Goal: Task Accomplishment & Management: Complete application form

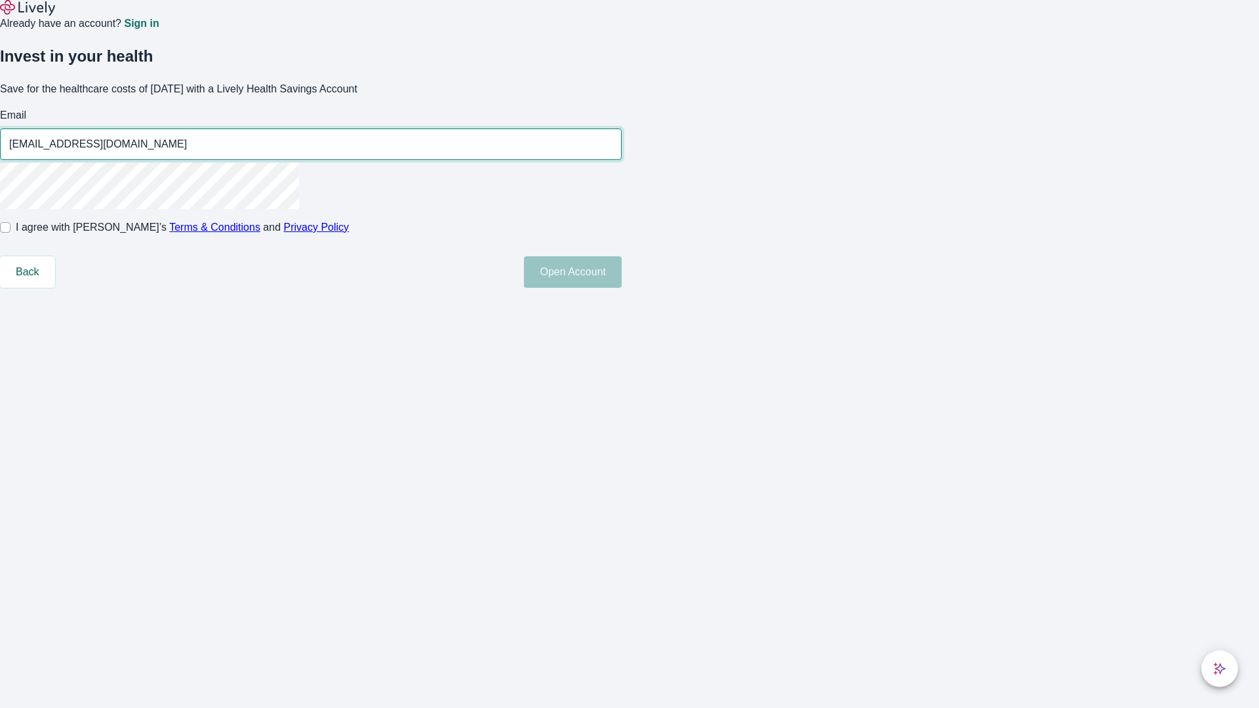
type input "[EMAIL_ADDRESS][DOMAIN_NAME]"
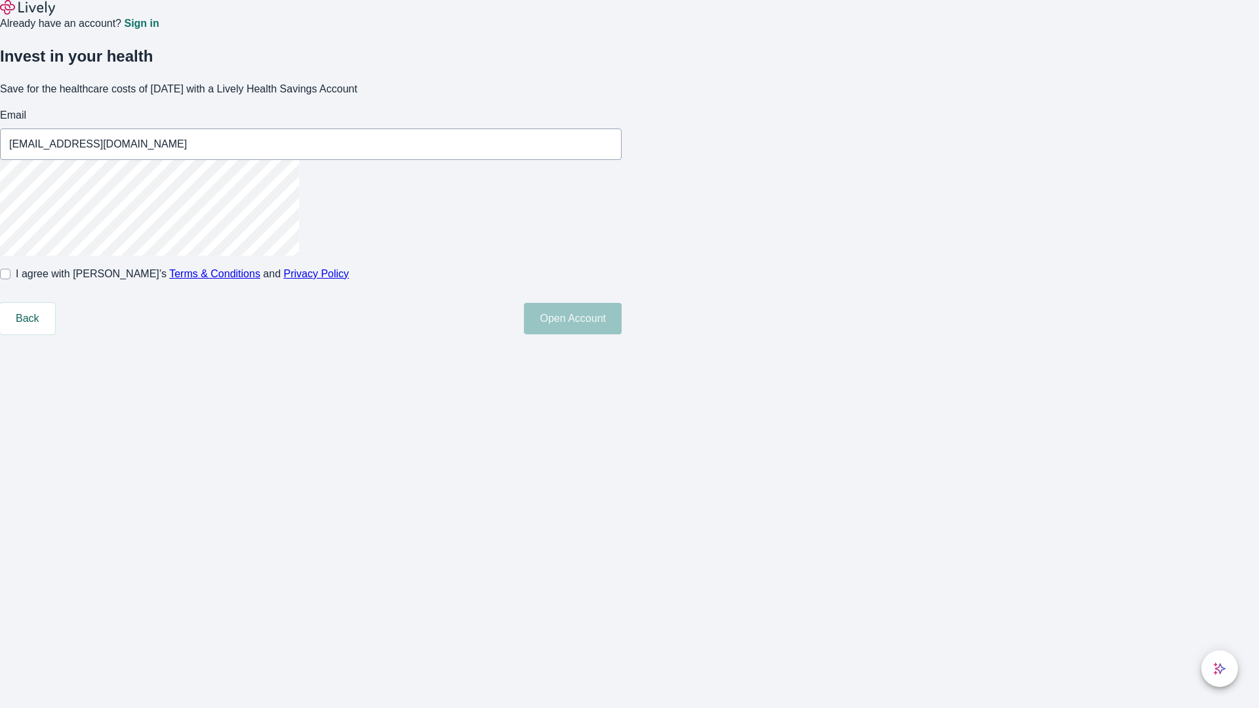
click at [10, 279] on input "I agree with Lively’s Terms & Conditions and Privacy Policy" at bounding box center [5, 274] width 10 height 10
checkbox input "true"
click at [621, 334] on button "Open Account" at bounding box center [573, 318] width 98 height 31
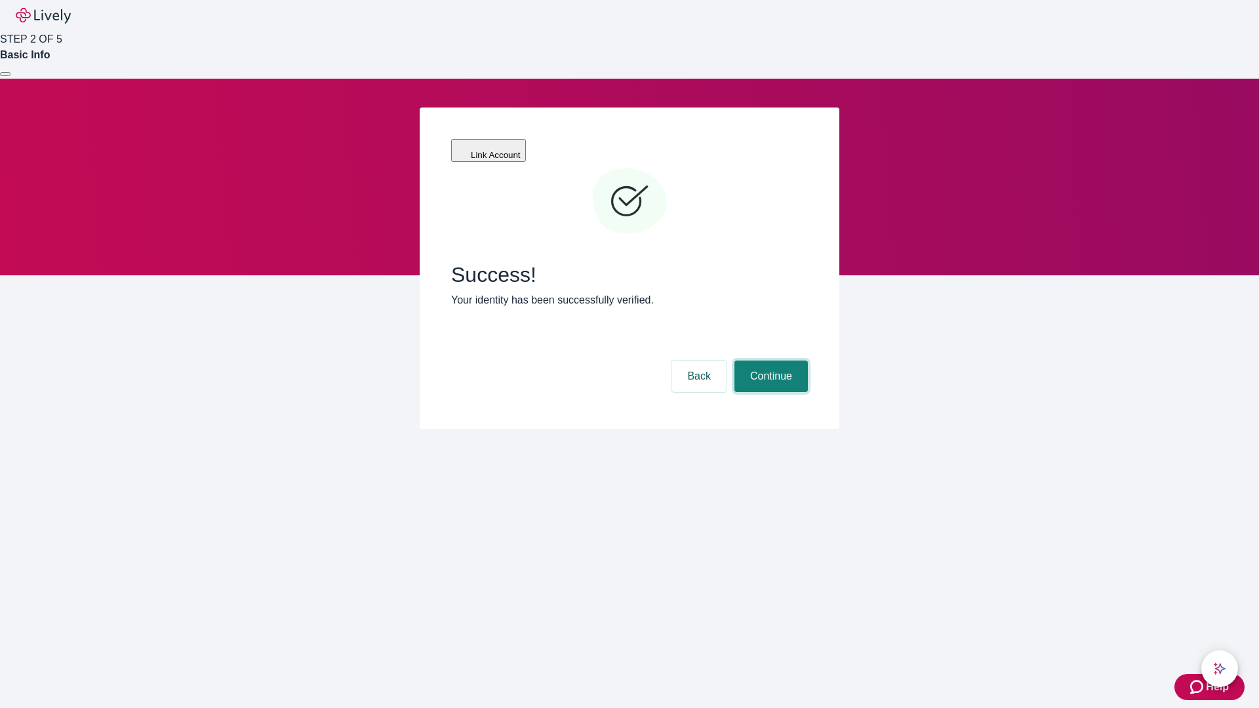
click at [769, 361] on button "Continue" at bounding box center [770, 376] width 73 height 31
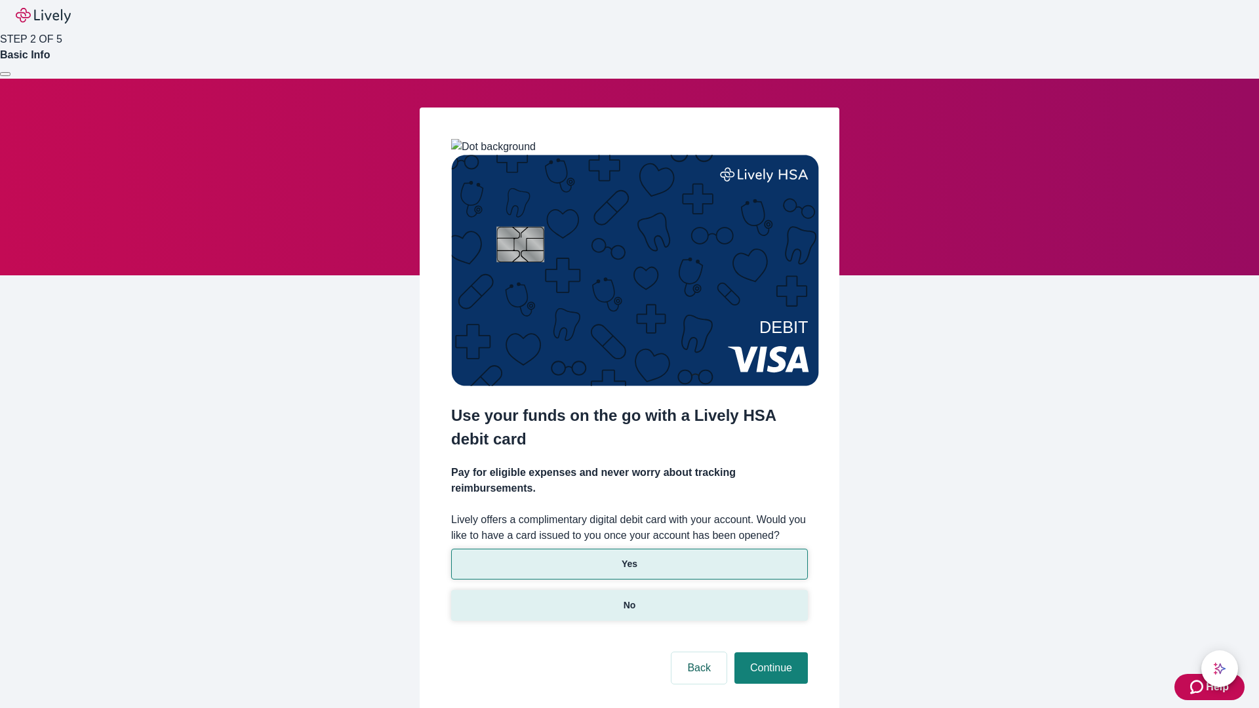
click at [629, 598] on p "No" at bounding box center [629, 605] width 12 height 14
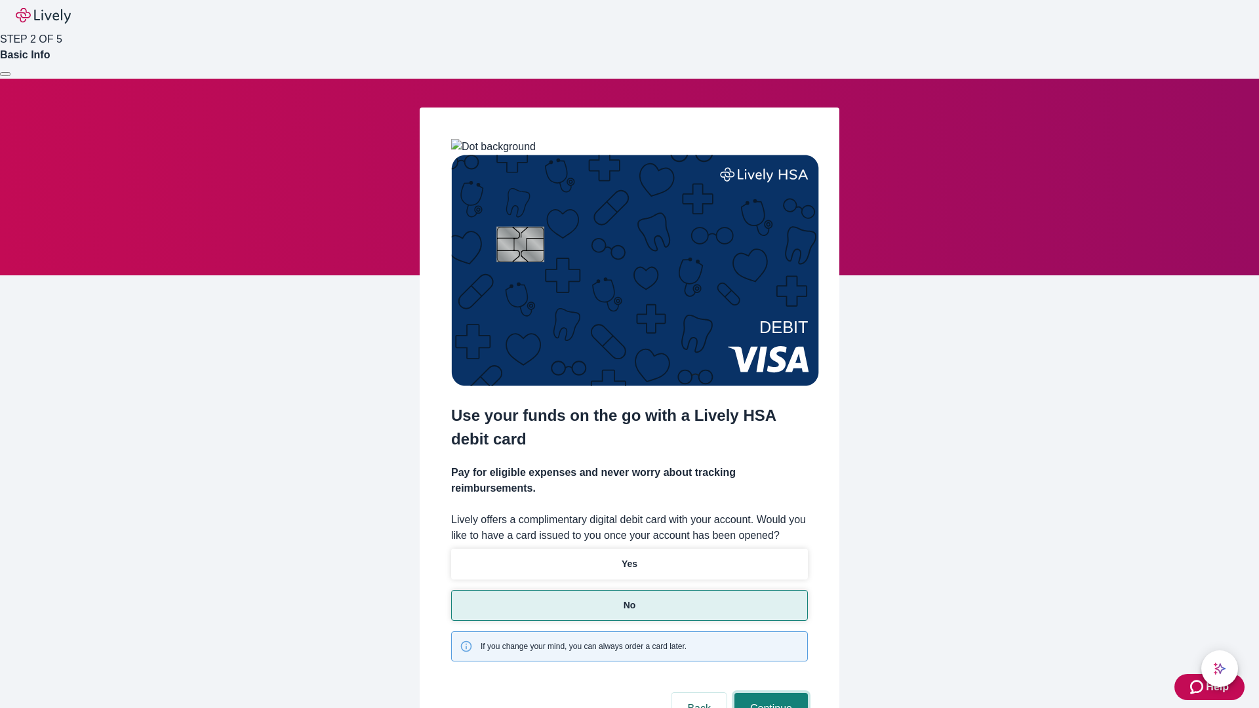
click at [769, 693] on button "Continue" at bounding box center [770, 708] width 73 height 31
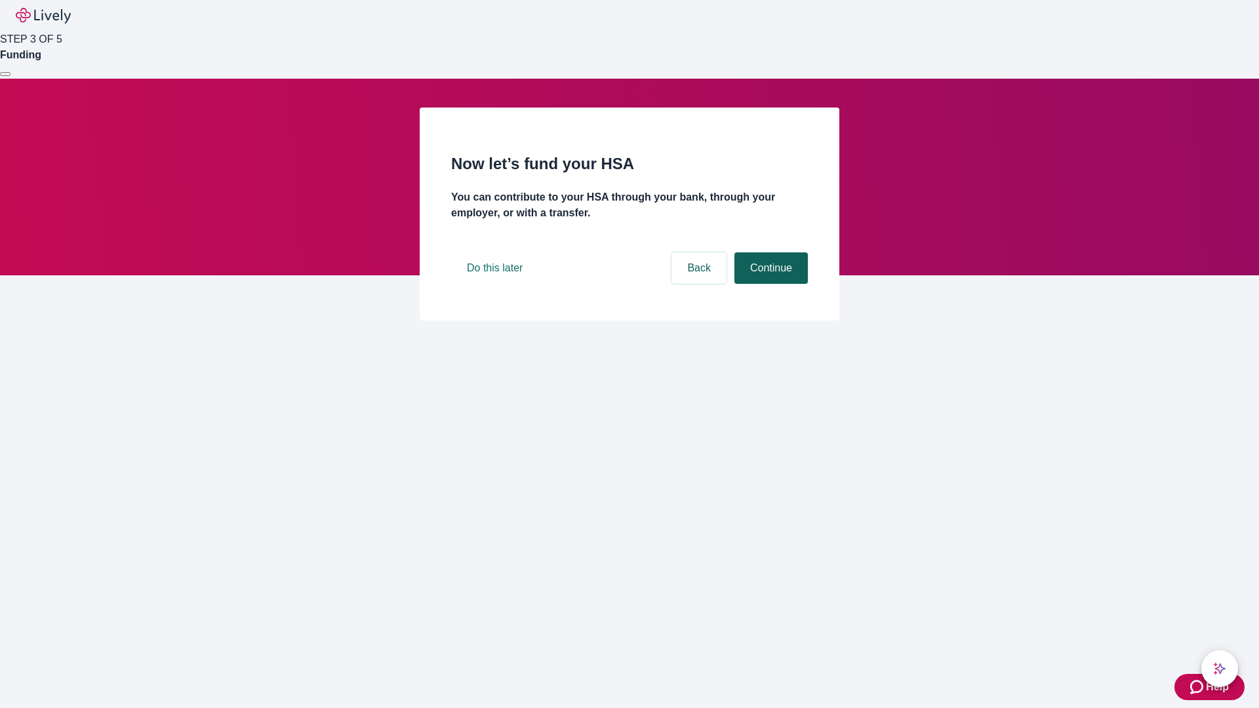
click at [769, 284] on button "Continue" at bounding box center [770, 267] width 73 height 31
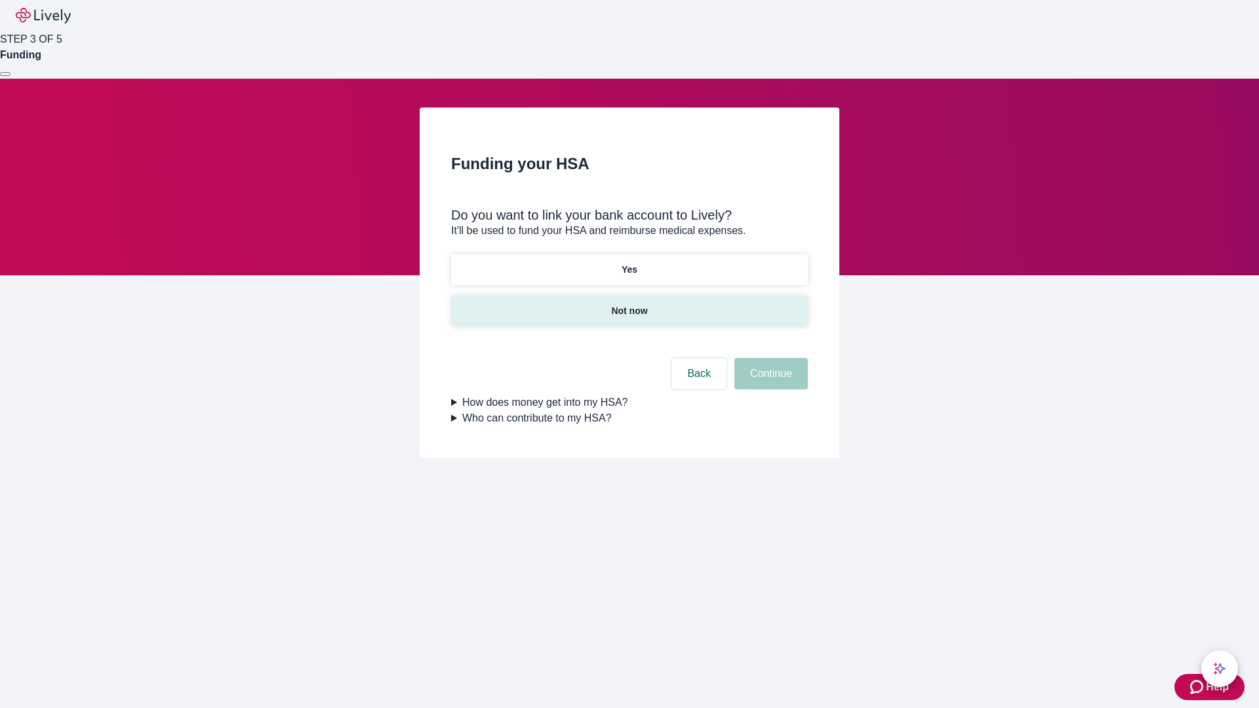
click at [629, 304] on p "Not now" at bounding box center [629, 311] width 36 height 14
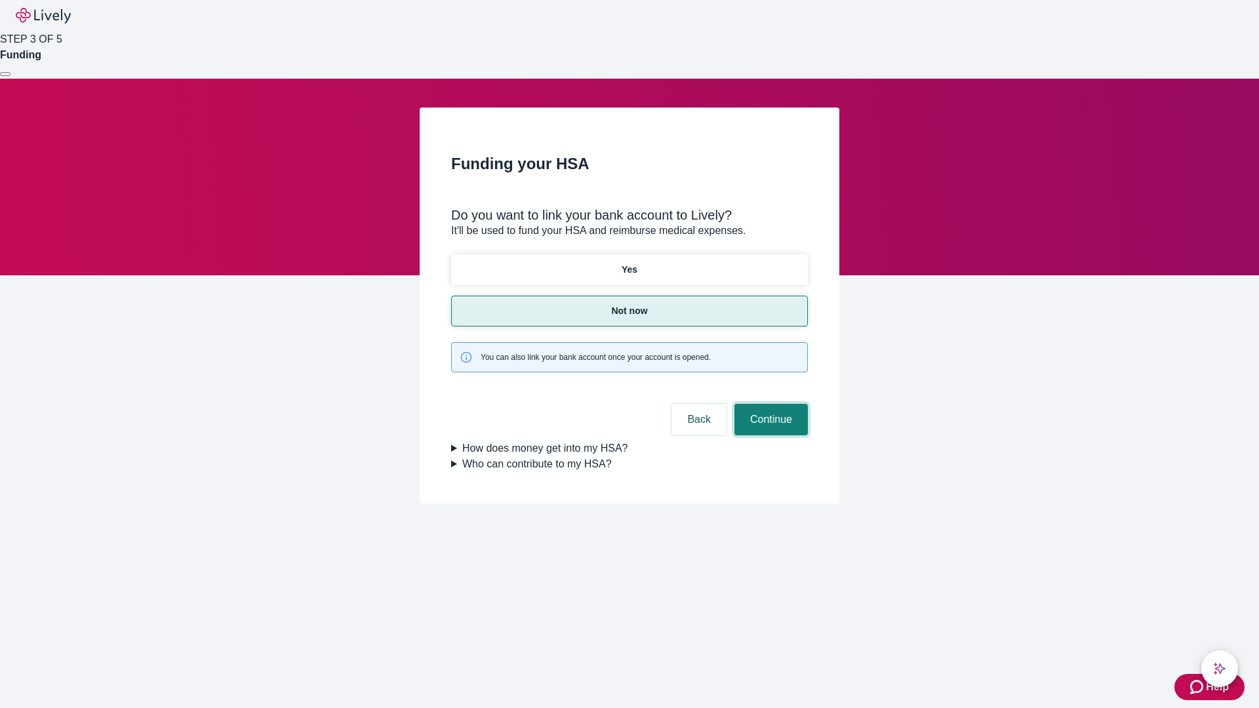
click at [769, 404] on button "Continue" at bounding box center [770, 419] width 73 height 31
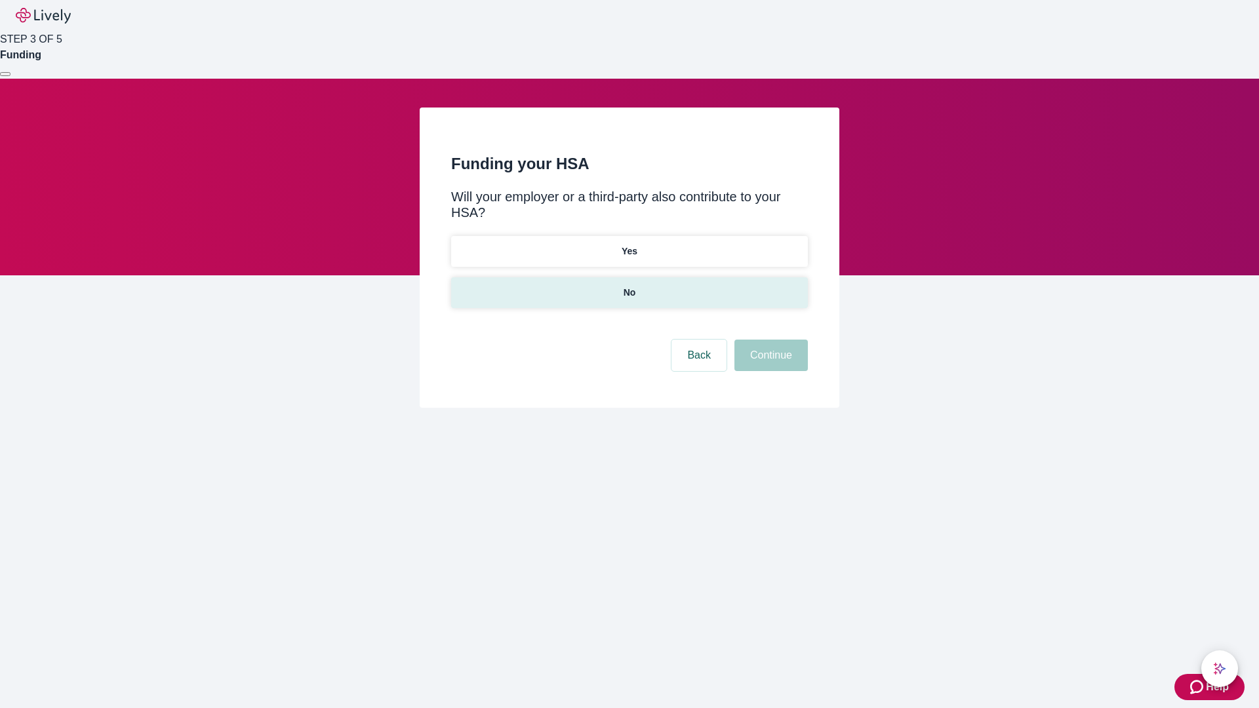
click at [629, 286] on p "No" at bounding box center [629, 293] width 12 height 14
click at [769, 340] on button "Continue" at bounding box center [770, 355] width 73 height 31
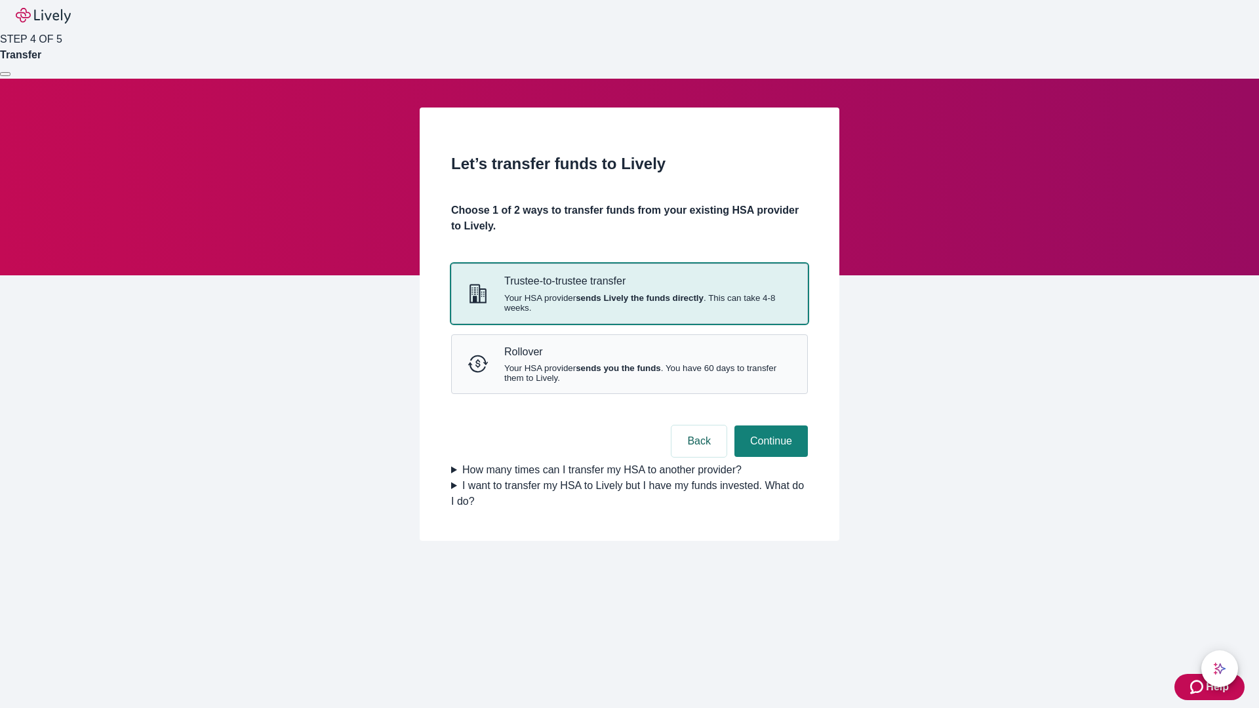
click at [629, 303] on strong "sends Lively the funds directly" at bounding box center [640, 298] width 128 height 10
click at [769, 457] on button "Continue" at bounding box center [770, 440] width 73 height 31
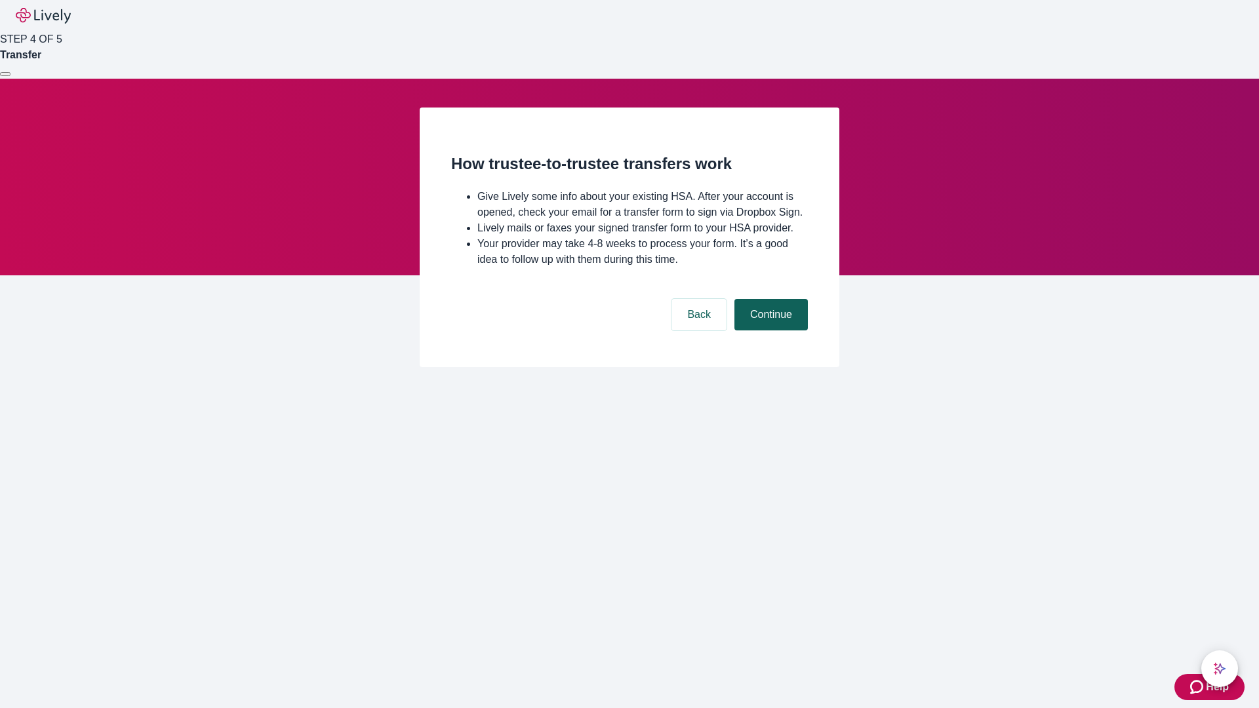
click at [769, 330] on button "Continue" at bounding box center [770, 314] width 73 height 31
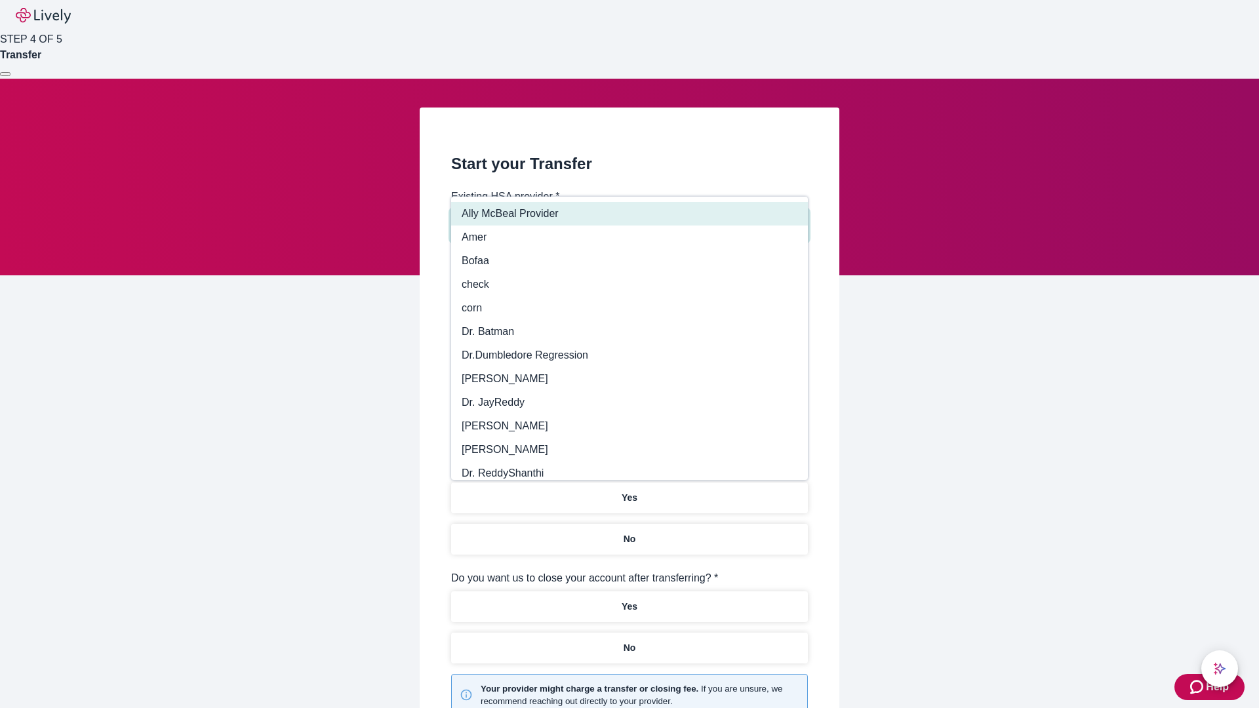
type input "Other"
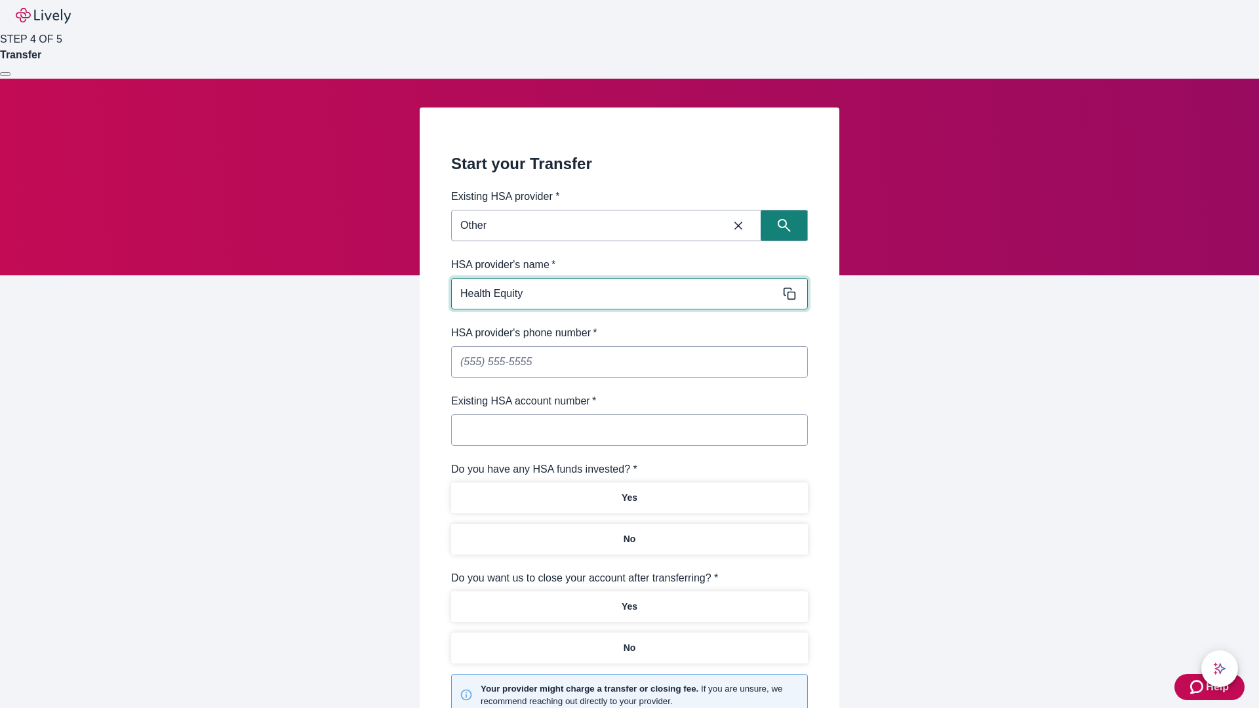
type input "Health Equity"
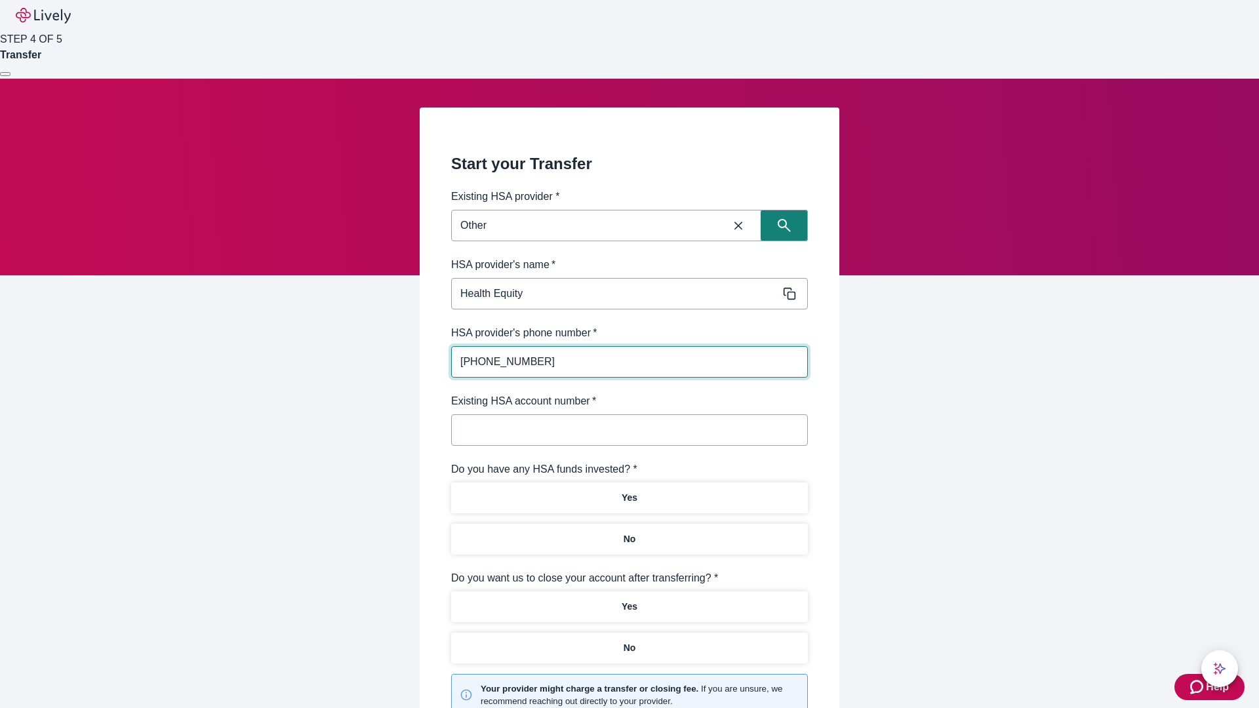
type input "(434) 343-4344"
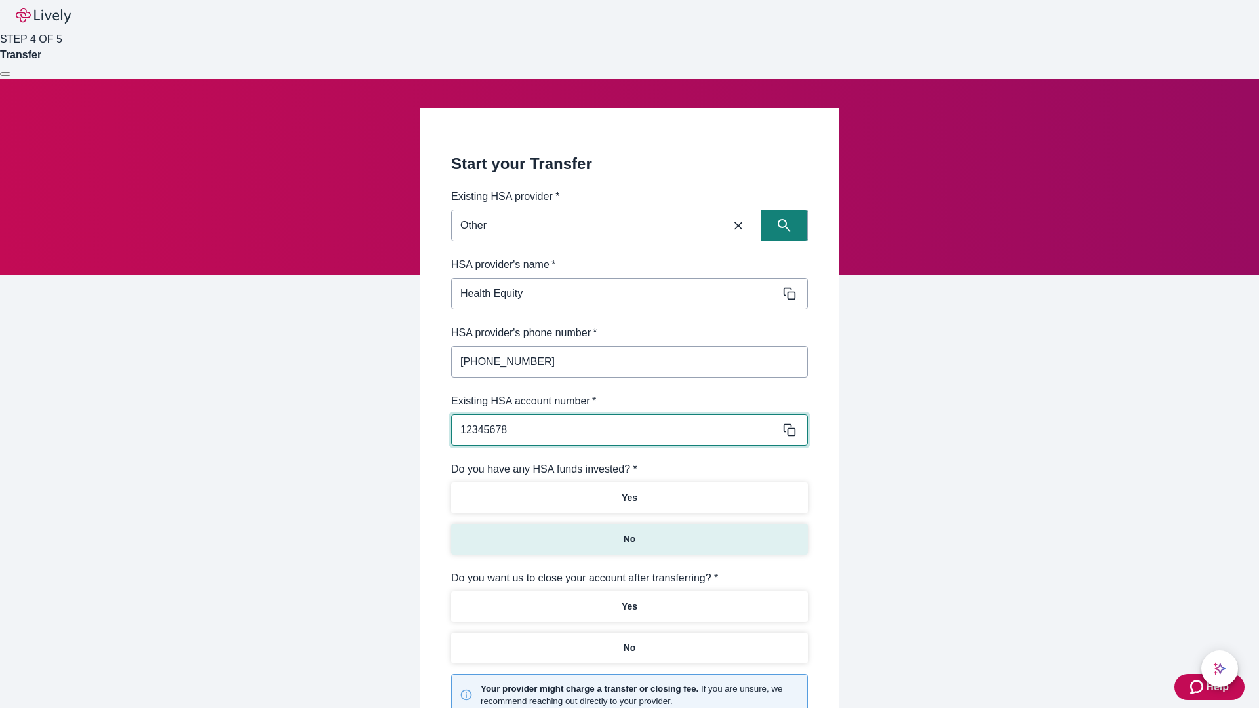
type input "12345678"
click at [629, 532] on p "No" at bounding box center [629, 539] width 12 height 14
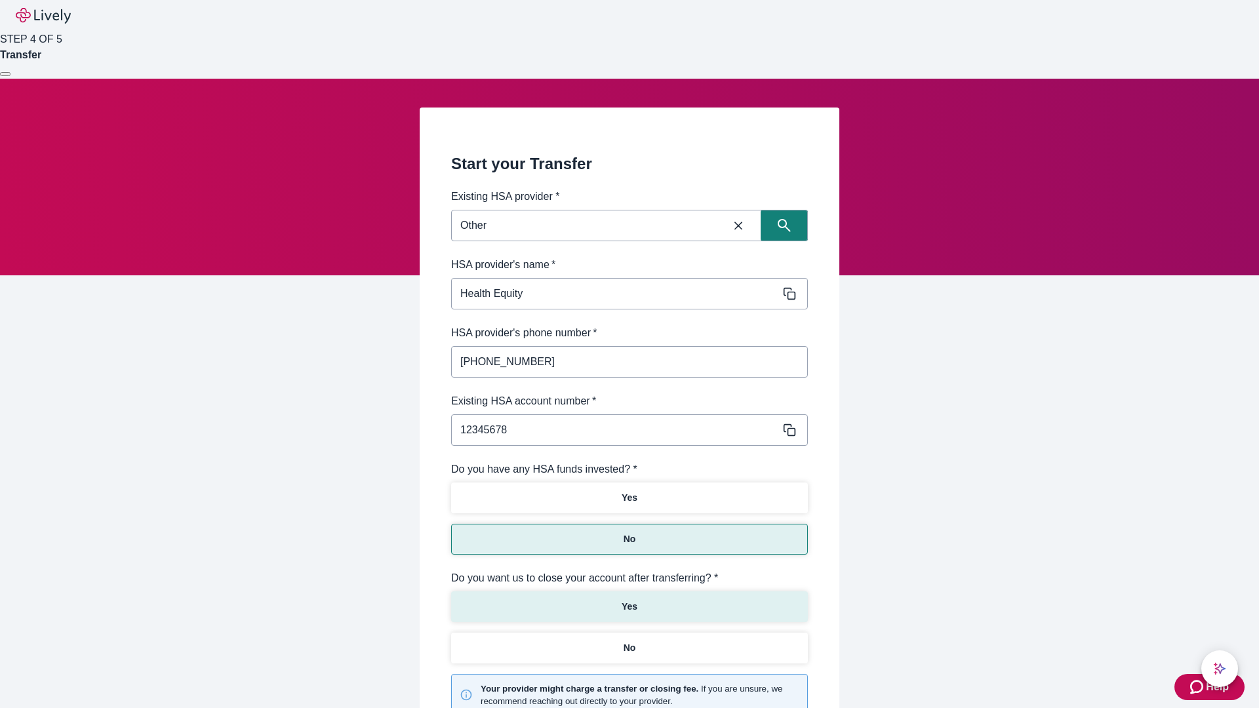
click at [629, 600] on p "Yes" at bounding box center [629, 607] width 16 height 14
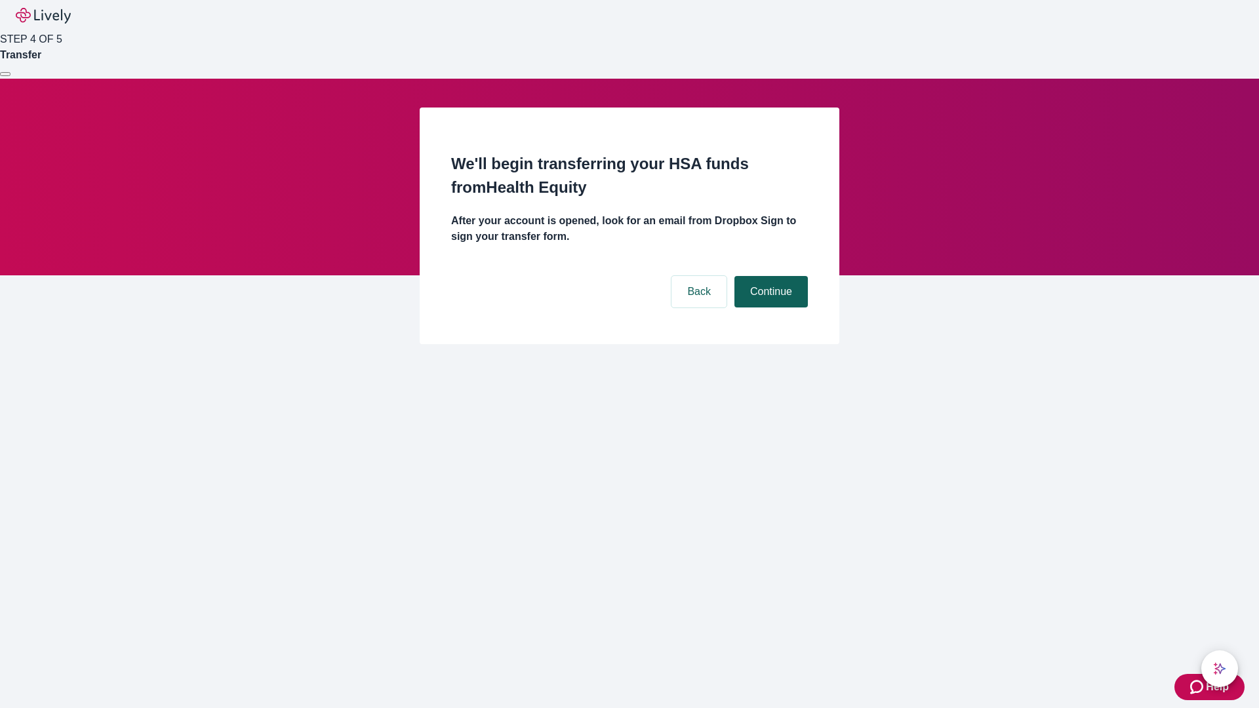
click at [769, 276] on button "Continue" at bounding box center [770, 291] width 73 height 31
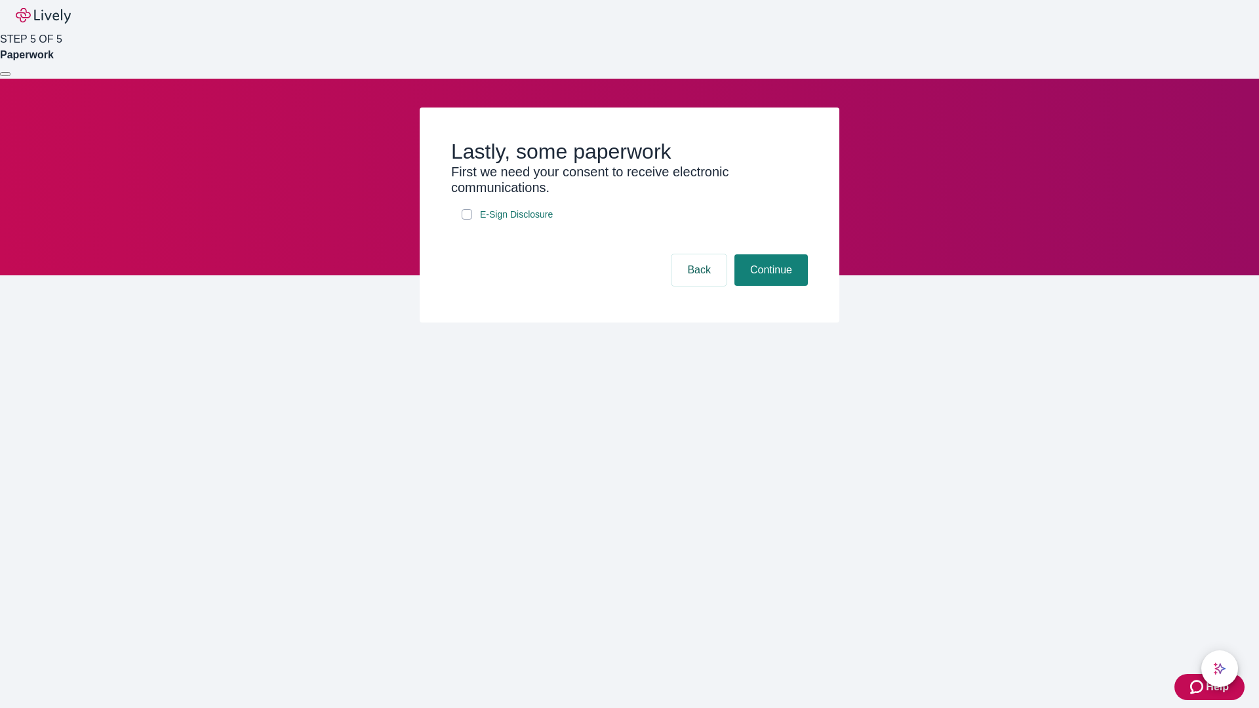
click at [467, 220] on input "E-Sign Disclosure" at bounding box center [466, 214] width 10 height 10
checkbox input "true"
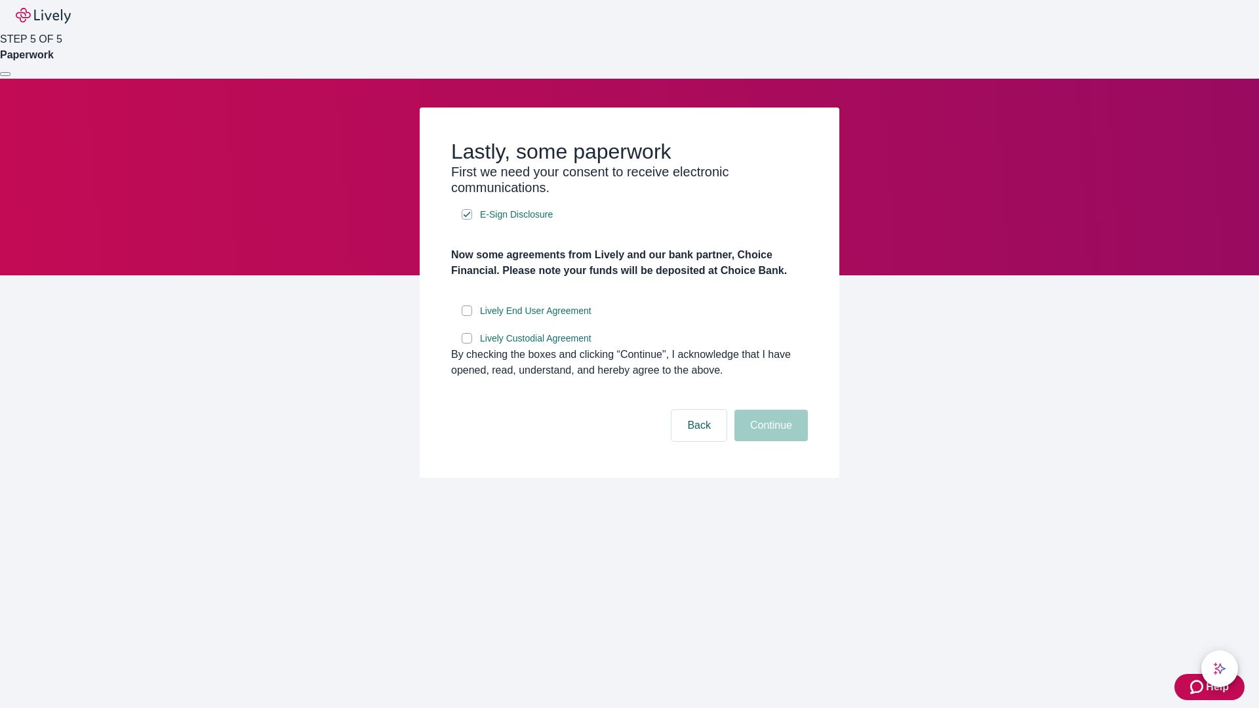
click at [467, 316] on input "Lively End User Agreement" at bounding box center [466, 310] width 10 height 10
checkbox input "true"
click at [467, 343] on input "Lively Custodial Agreement" at bounding box center [466, 338] width 10 height 10
checkbox input "true"
click at [769, 441] on button "Continue" at bounding box center [770, 425] width 73 height 31
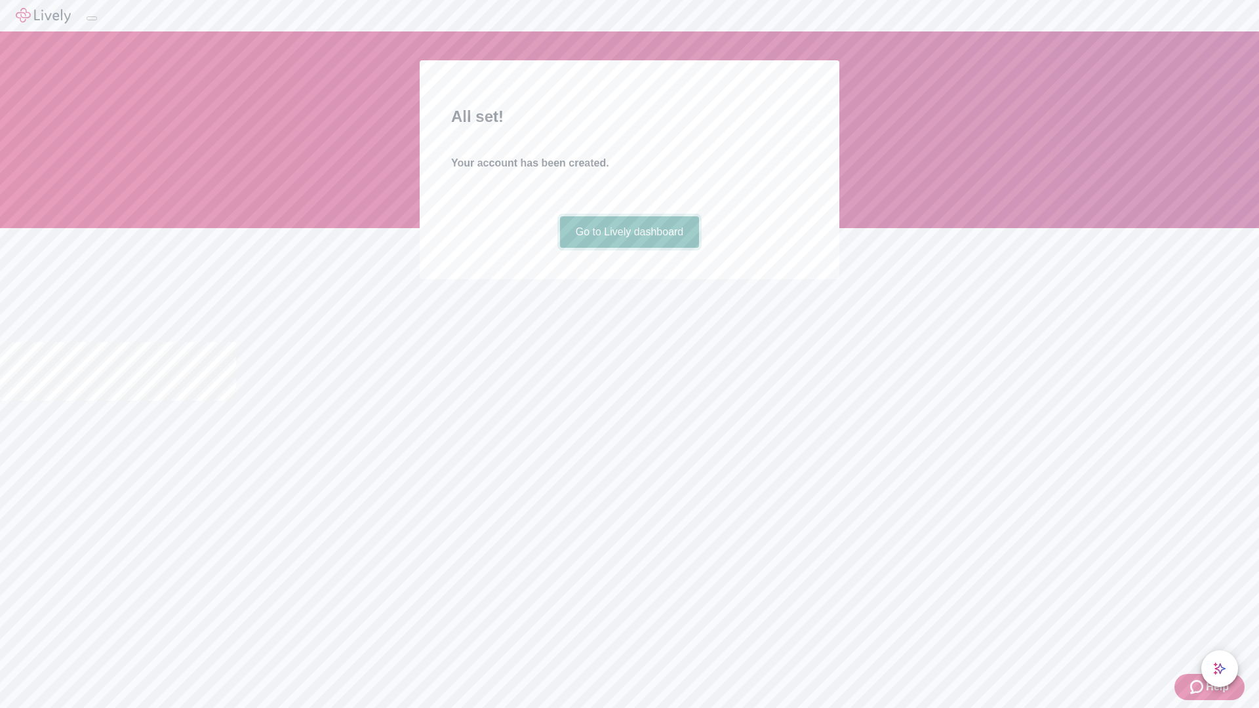
click at [629, 248] on link "Go to Lively dashboard" at bounding box center [630, 231] width 140 height 31
